Goal: Task Accomplishment & Management: Manage account settings

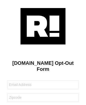
click at [43, 26] on img at bounding box center [43, 26] width 45 height 36
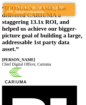
scroll to position [92, 0]
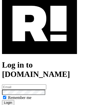
click at [40, 45] on img at bounding box center [39, 23] width 75 height 61
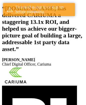
scroll to position [92, 0]
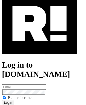
click at [19, 105] on link "Reset your password?" at bounding box center [19, 107] width 35 height 4
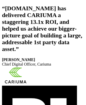
scroll to position [85, 0]
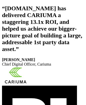
scroll to position [92, 0]
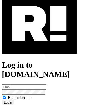
click at [19, 105] on link "Reset your password?" at bounding box center [19, 107] width 35 height 4
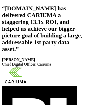
scroll to position [85, 0]
